Goal: Communication & Community: Connect with others

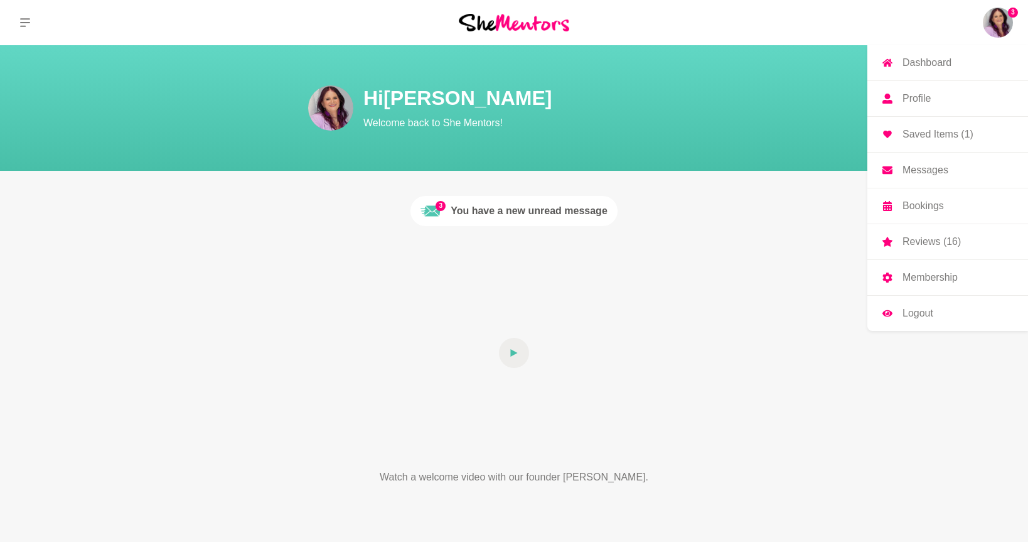
click at [926, 239] on p "Reviews (16)" at bounding box center [932, 242] width 58 height 10
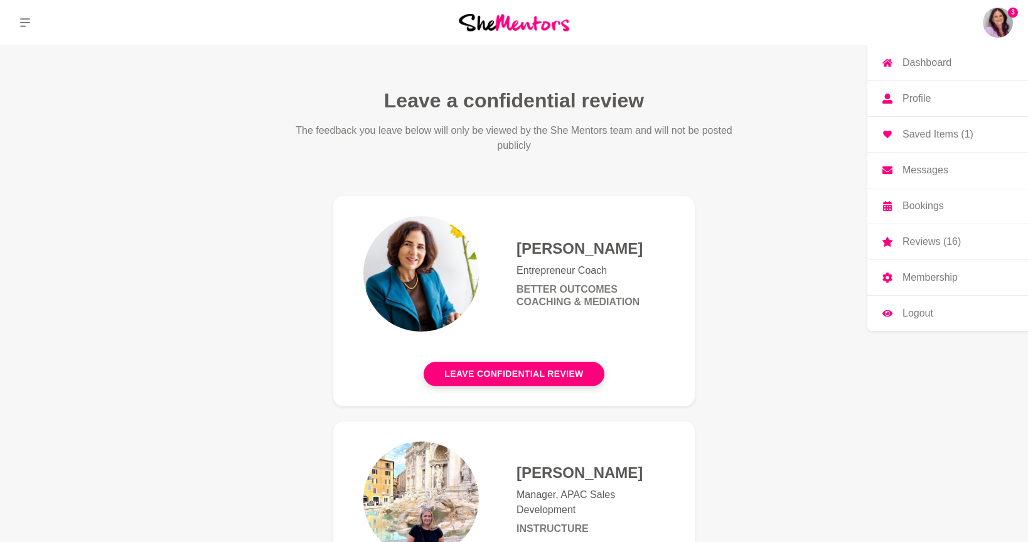
click at [996, 22] on img at bounding box center [998, 23] width 30 height 30
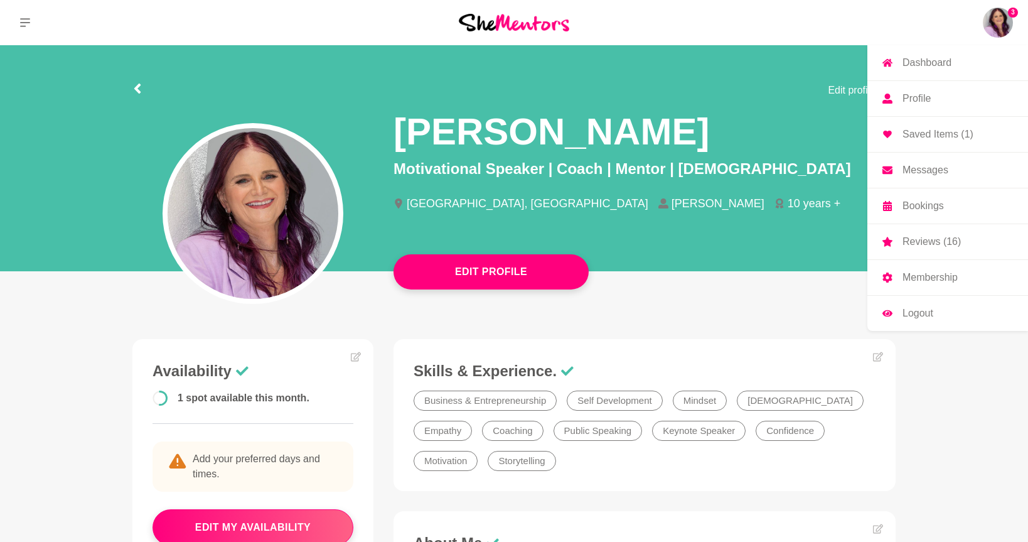
click at [925, 58] on p "Dashboard" at bounding box center [927, 63] width 49 height 10
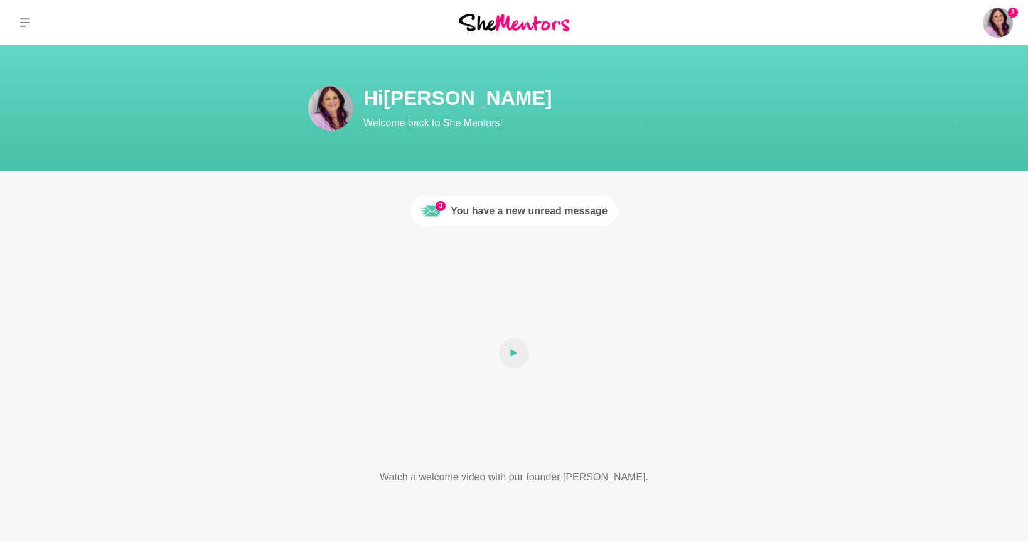
click at [511, 211] on div "You have a new unread message" at bounding box center [529, 210] width 157 height 15
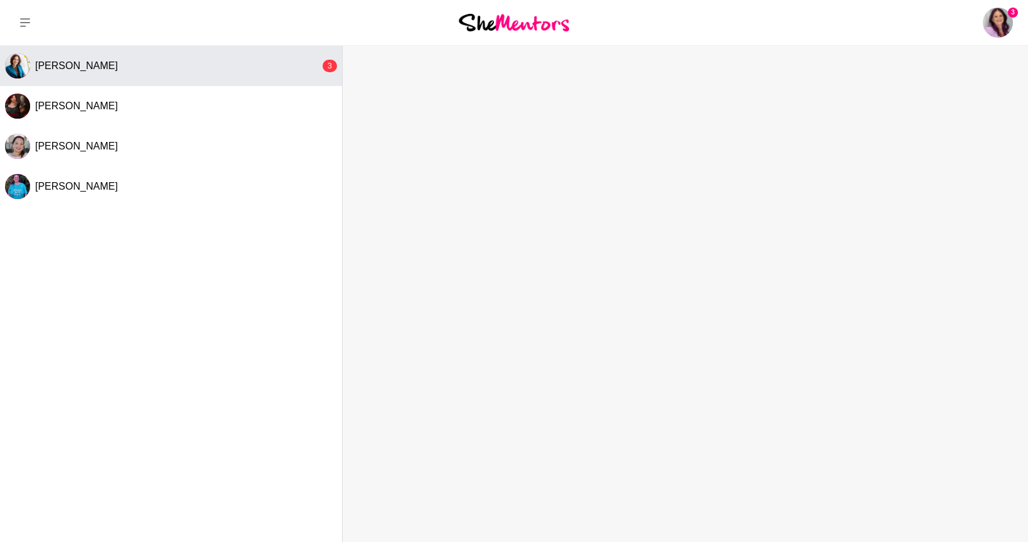
click at [187, 72] on div "[PERSON_NAME]" at bounding box center [177, 66] width 285 height 13
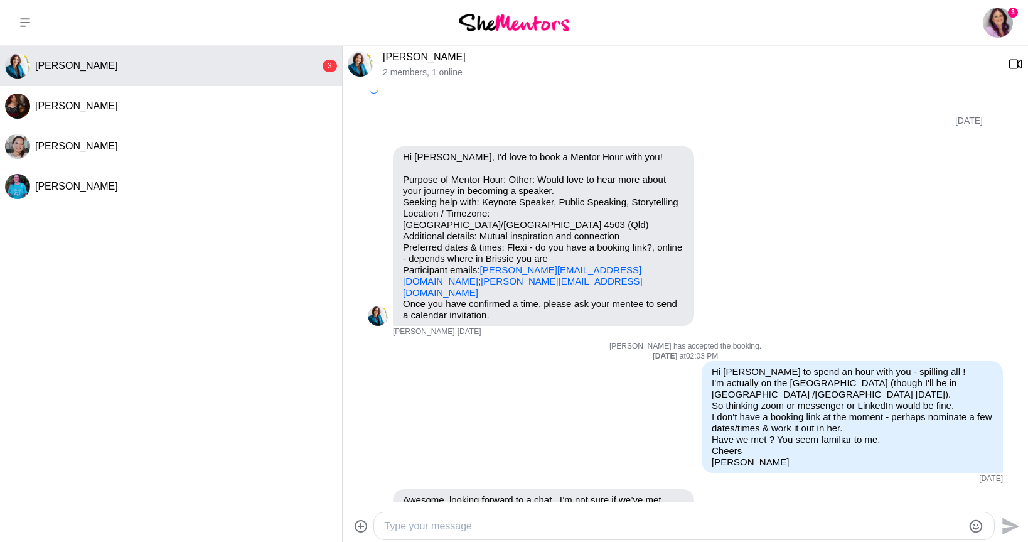
scroll to position [1035, 0]
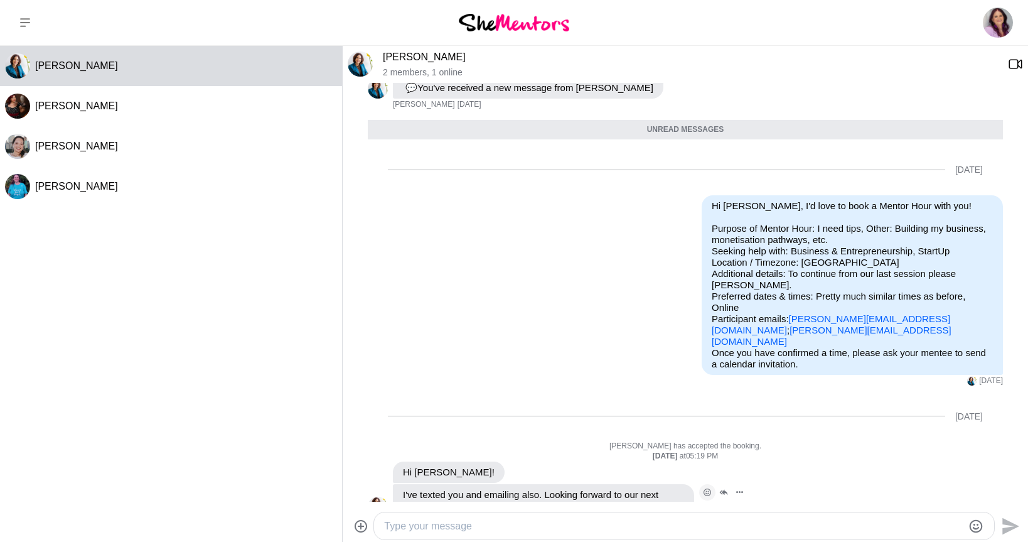
click at [709, 488] on icon "Open Reaction Selector" at bounding box center [708, 492] width 8 height 8
click at [466, 460] on div "Select Reaction: Heart" at bounding box center [465, 465] width 11 height 11
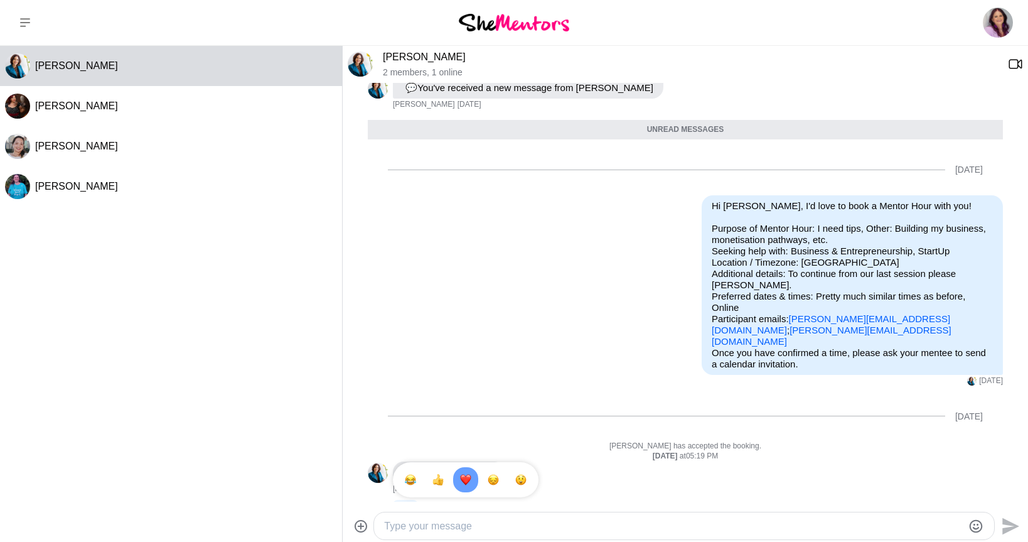
scroll to position [1068, 0]
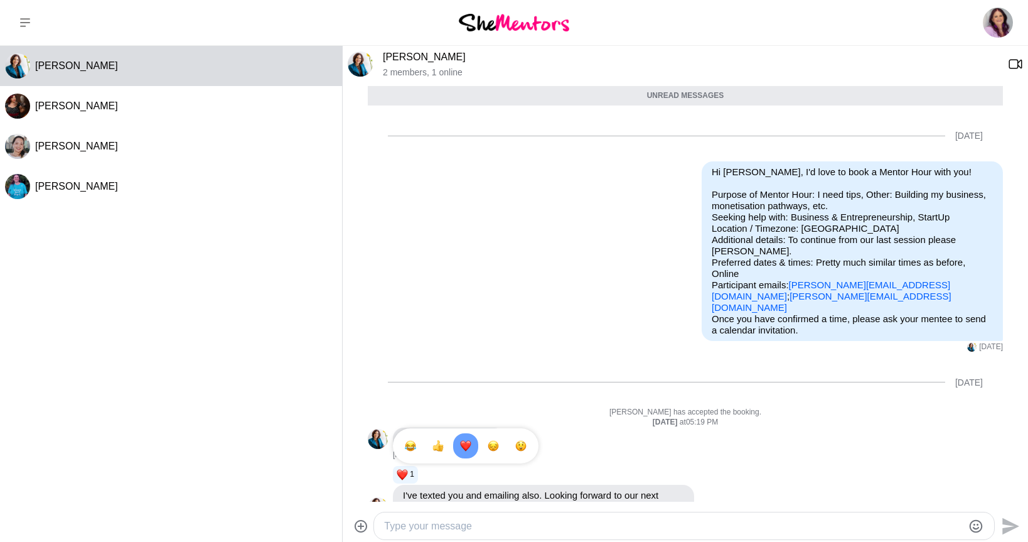
drag, startPoint x: 532, startPoint y: 372, endPoint x: 542, endPoint y: 370, distance: 10.1
click at [532, 372] on div "[DATE]" at bounding box center [685, 382] width 635 height 51
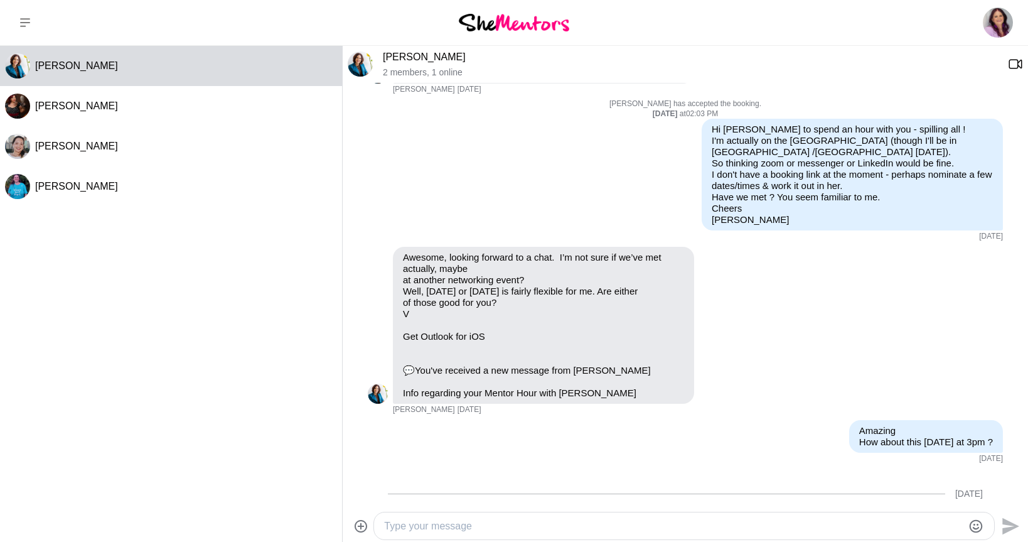
scroll to position [207, 0]
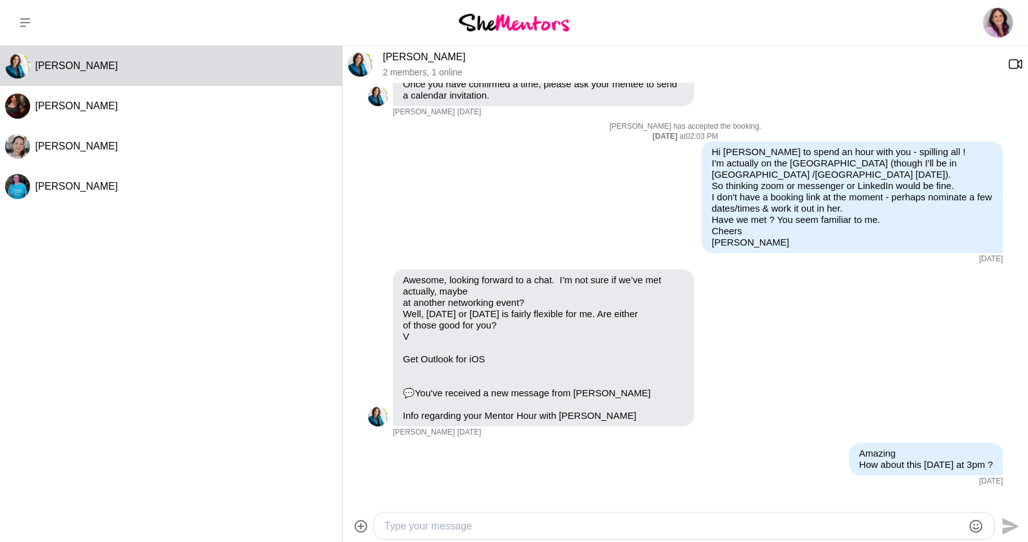
click at [407, 54] on link "[PERSON_NAME]" at bounding box center [424, 56] width 83 height 11
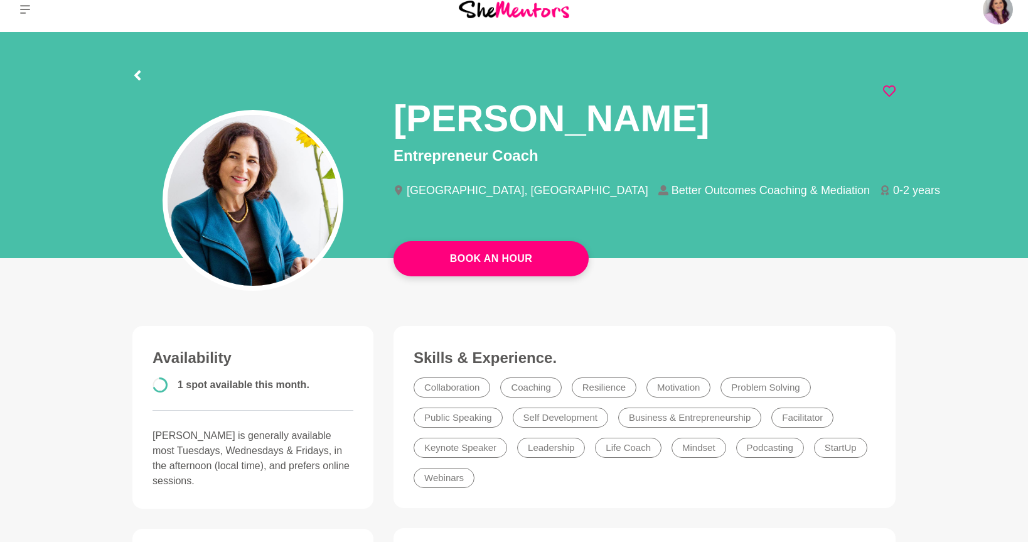
scroll to position [12, 0]
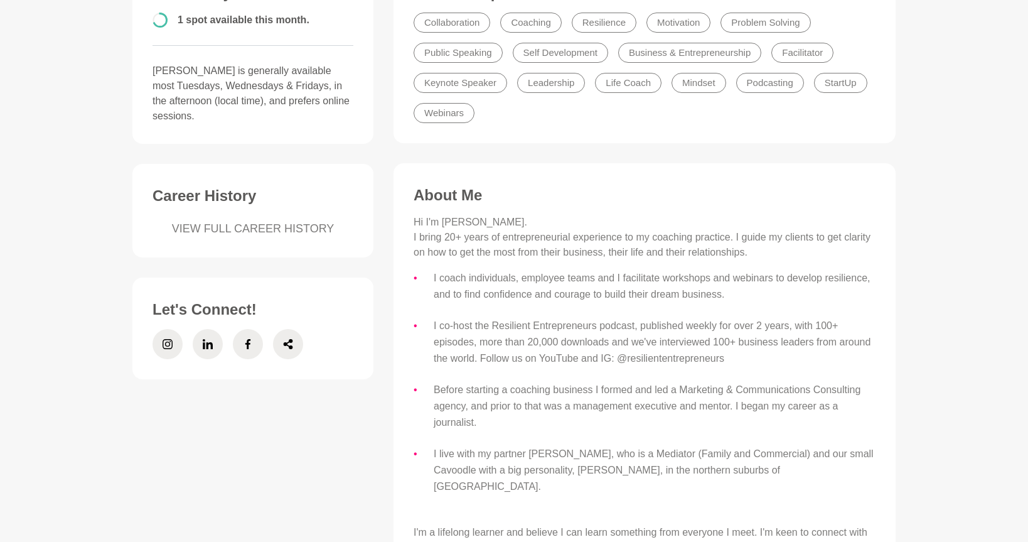
click at [573, 211] on div "About Me Hi I'm [PERSON_NAME]. I bring 20+ years of entrepreneurial experience …" at bounding box center [644, 496] width 477 height 620
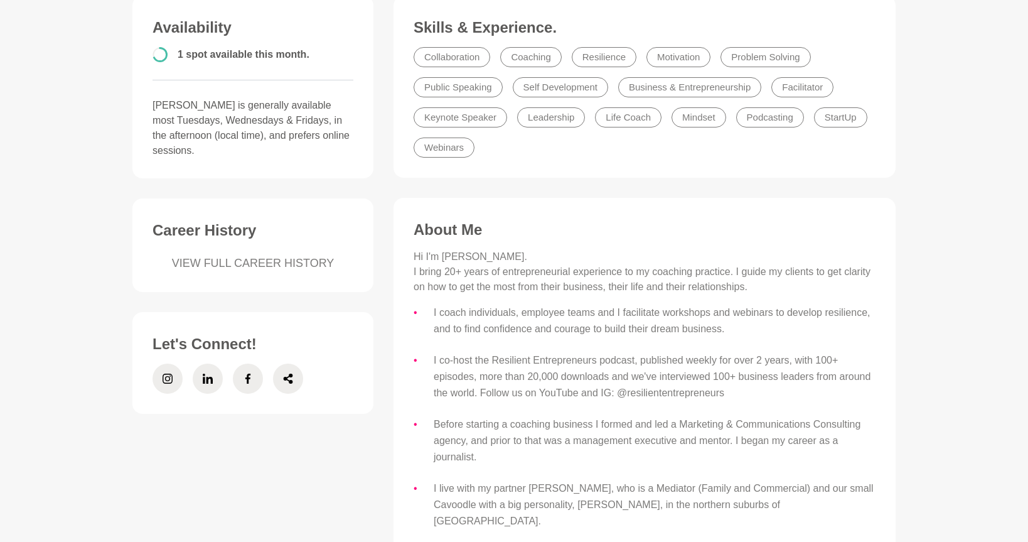
scroll to position [342, 0]
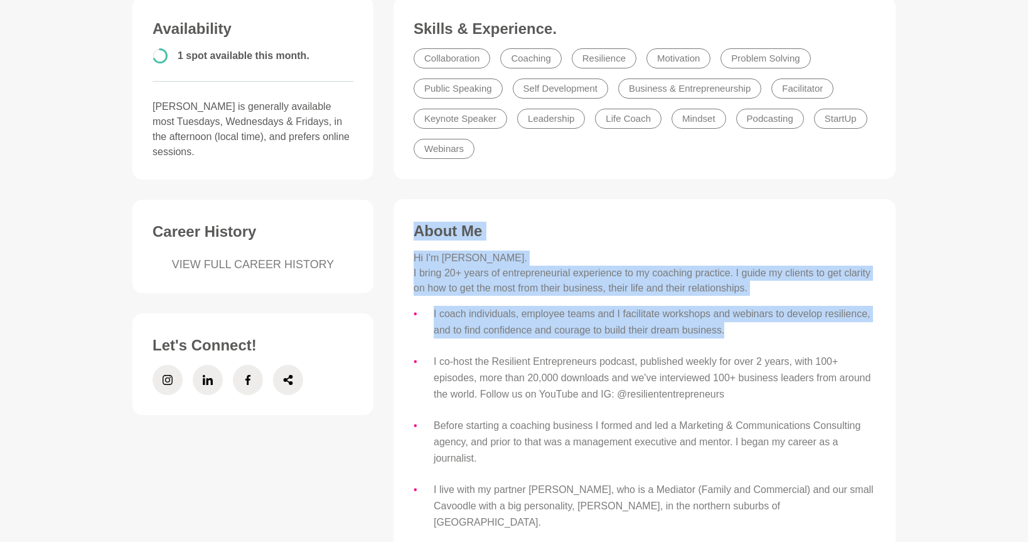
drag, startPoint x: 742, startPoint y: 332, endPoint x: 406, endPoint y: 227, distance: 352.4
click at [406, 227] on figure "About Me Hi I'm [PERSON_NAME]. I bring 20+ years of entrepreneurial experience …" at bounding box center [645, 526] width 502 height 655
copy div "About Me Hi I'm [PERSON_NAME]. I bring 20+ years of entrepreneurial experience …"
